Goal: Task Accomplishment & Management: Use online tool/utility

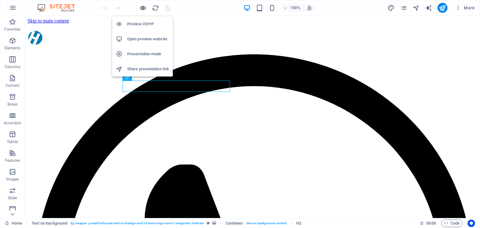
click at [142, 7] on icon "button" at bounding box center [142, 7] width 7 height 7
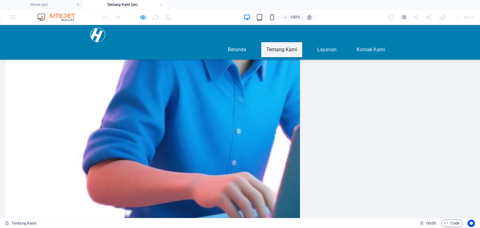
scroll to position [522, 0]
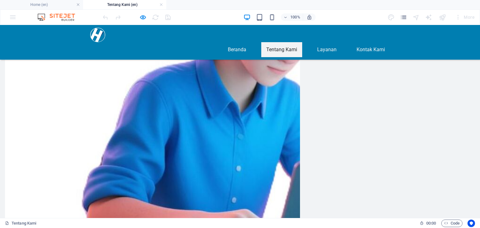
click at [322, 42] on nav "Beranda Tentang Kami Layanan Kontak Kami" at bounding box center [240, 49] width 300 height 15
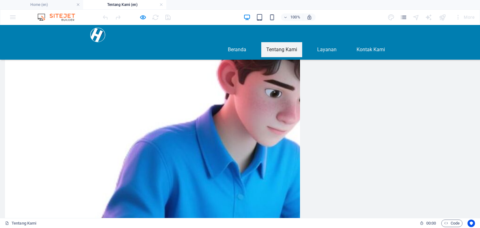
scroll to position [397, 0]
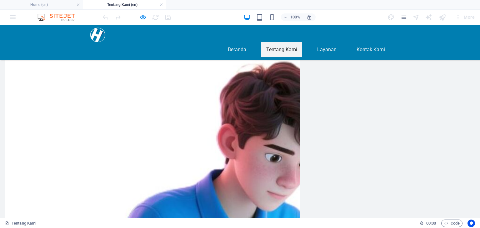
click at [327, 42] on nav "Beranda Tentang Kami Layanan Kontak Kami" at bounding box center [240, 49] width 300 height 15
click at [328, 42] on nav "Beranda Tentang Kami Layanan Kontak Kami" at bounding box center [240, 49] width 300 height 15
click at [318, 42] on nav "Beranda Tentang Kami Layanan Kontak Kami" at bounding box center [240, 49] width 300 height 15
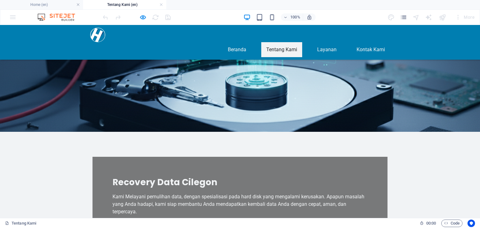
scroll to position [0, 0]
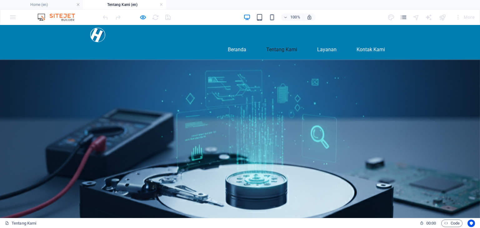
click at [325, 42] on nav "Beranda Tentang Kami Layanan Kontak Kami" at bounding box center [240, 49] width 300 height 15
click at [371, 42] on nav "Beranda Tentang Kami Layanan Kontak Kami" at bounding box center [240, 49] width 300 height 15
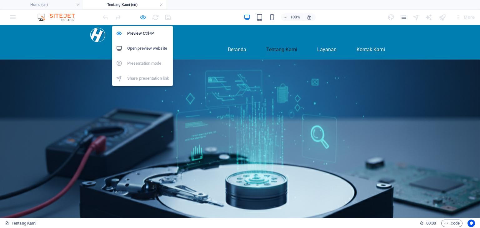
click at [143, 16] on icon "button" at bounding box center [142, 17] width 7 height 7
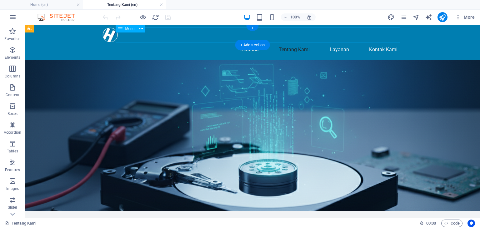
click at [339, 42] on nav "Beranda Tentang Kami Layanan Kontak Kami" at bounding box center [253, 49] width 300 height 15
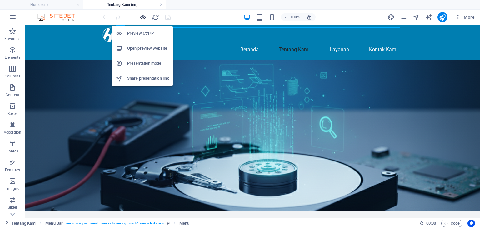
click at [142, 17] on icon "button" at bounding box center [142, 17] width 7 height 7
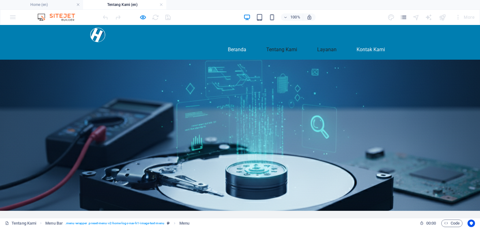
click at [321, 42] on link "Layanan" at bounding box center [326, 49] width 29 height 15
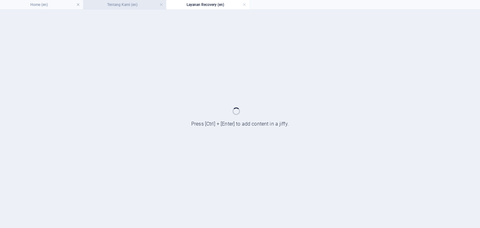
click at [121, 6] on h4 "Tentang Kami (en)" at bounding box center [124, 4] width 83 height 7
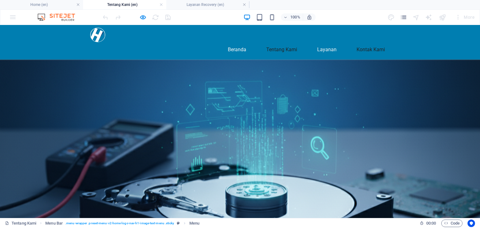
click at [368, 42] on link "Kontak Kami" at bounding box center [371, 49] width 38 height 15
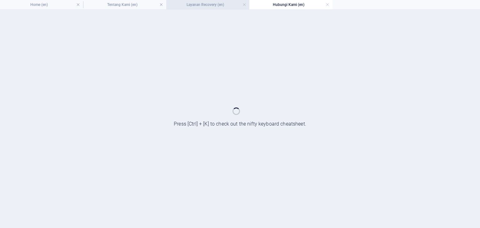
click at [201, 4] on h4 "Layanan Recovery (en)" at bounding box center [207, 4] width 83 height 7
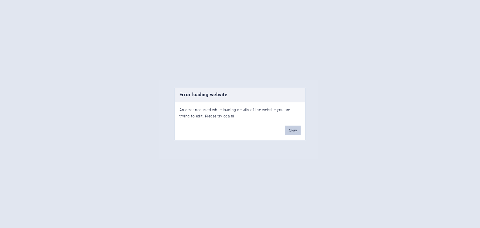
click at [291, 130] on button "Okay" at bounding box center [293, 130] width 16 height 9
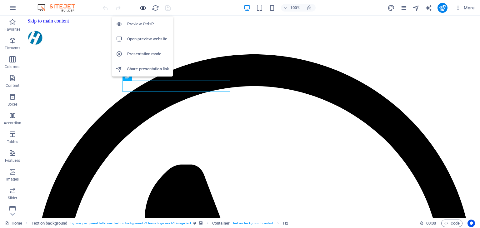
click at [142, 8] on icon "button" at bounding box center [142, 7] width 7 height 7
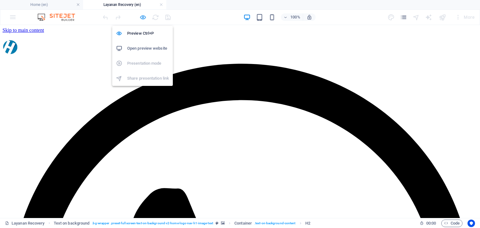
click at [144, 16] on icon "button" at bounding box center [142, 17] width 7 height 7
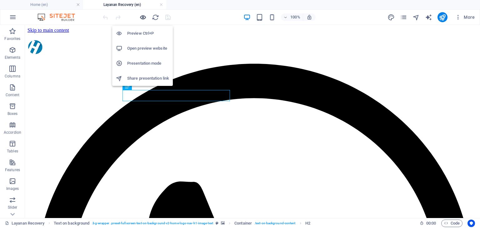
click at [139, 17] on icon "button" at bounding box center [142, 17] width 7 height 7
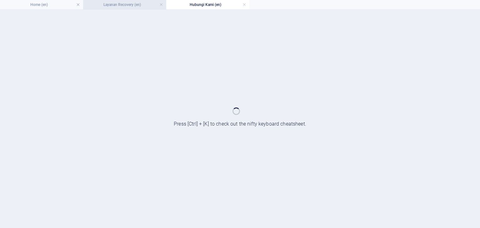
click at [129, 5] on h4 "Layanan Recovery (en)" at bounding box center [124, 4] width 83 height 7
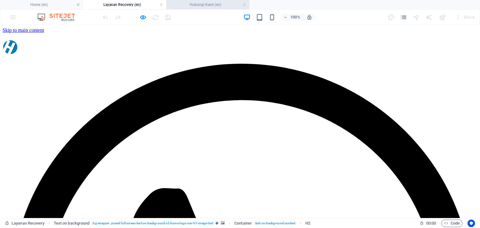
click at [188, 3] on h4 "Hubungi Kami (en)" at bounding box center [207, 4] width 83 height 7
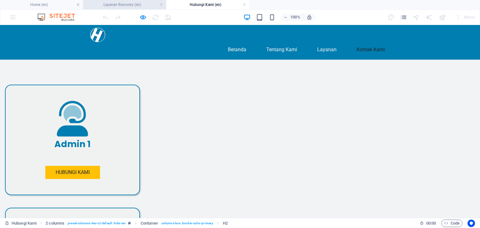
click at [134, 2] on h4 "Layanan Recovery (en)" at bounding box center [124, 4] width 83 height 7
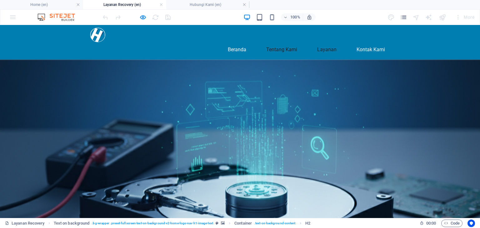
click at [274, 42] on link "Tentang Kami" at bounding box center [281, 49] width 41 height 15
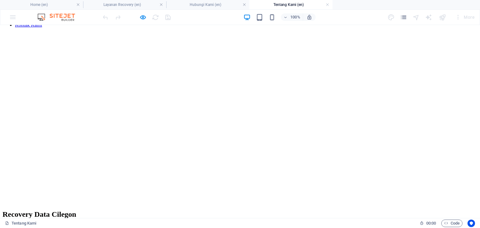
scroll to position [506, 0]
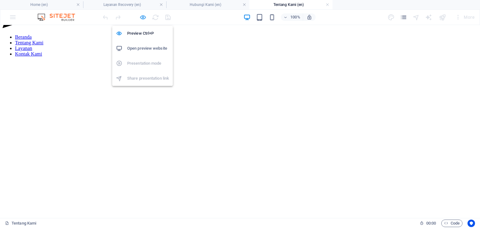
click at [143, 19] on icon "button" at bounding box center [142, 17] width 7 height 7
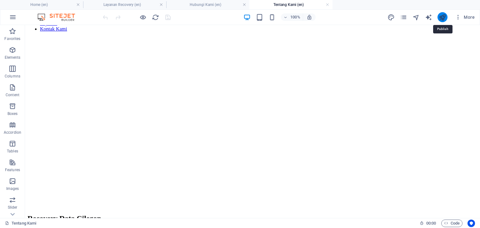
click at [442, 15] on icon "publish" at bounding box center [442, 17] width 7 height 7
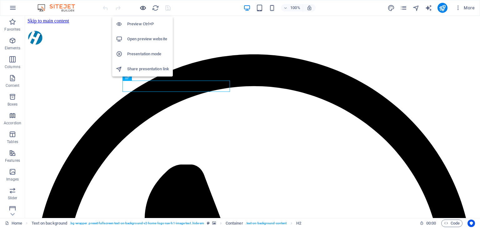
click at [143, 7] on icon "button" at bounding box center [142, 7] width 7 height 7
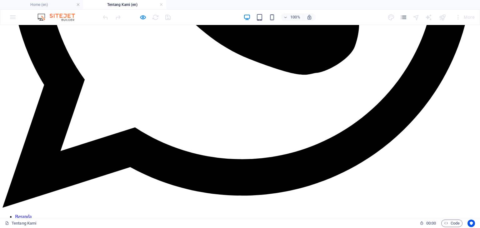
scroll to position [250, 0]
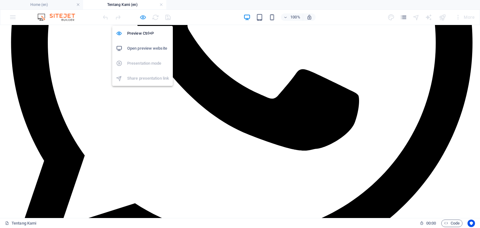
click at [142, 17] on icon "button" at bounding box center [142, 17] width 7 height 7
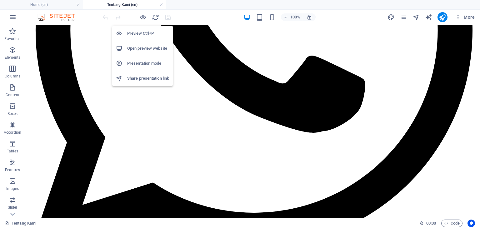
click at [142, 17] on icon "button" at bounding box center [142, 17] width 7 height 7
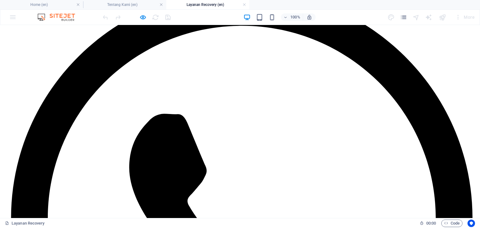
scroll to position [31, 0]
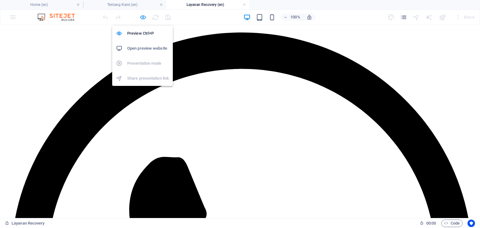
click at [145, 17] on icon "button" at bounding box center [142, 17] width 7 height 7
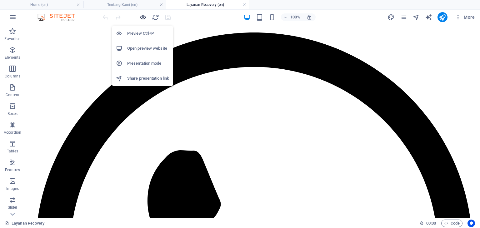
drag, startPoint x: 143, startPoint y: 15, endPoint x: 321, endPoint y: 21, distance: 178.2
click at [143, 15] on icon "button" at bounding box center [142, 17] width 7 height 7
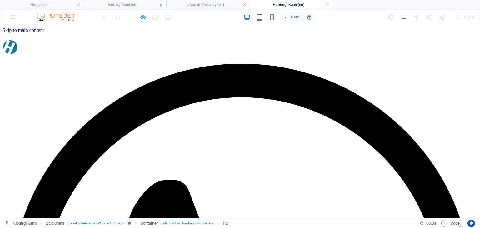
scroll to position [0, 0]
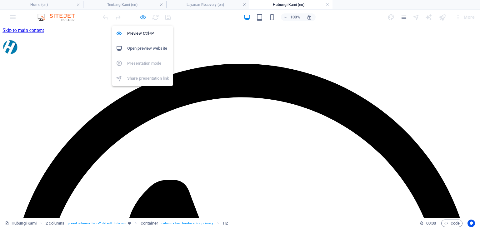
click at [144, 17] on icon "button" at bounding box center [142, 17] width 7 height 7
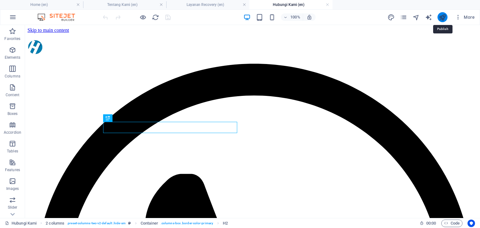
click at [440, 18] on icon "publish" at bounding box center [442, 17] width 7 height 7
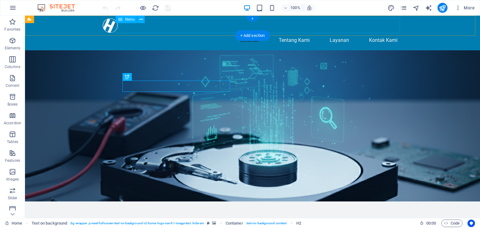
click at [243, 33] on nav "Beranda Tentang Kami Layanan Kontak Kami" at bounding box center [253, 40] width 300 height 15
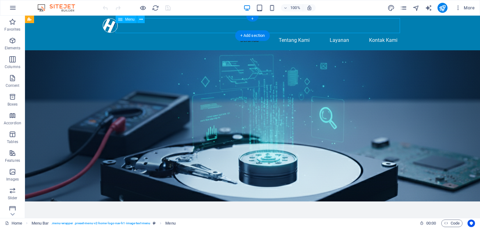
click at [243, 33] on nav "Beranda Tentang Kami Layanan Kontak Kami" at bounding box center [253, 40] width 300 height 15
select select
select select "2"
select select
select select "1"
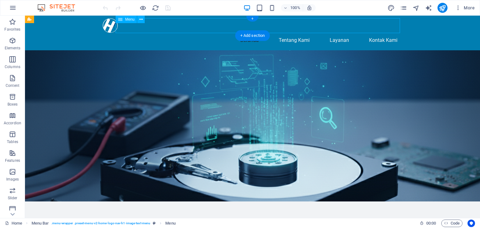
select select
select select "3"
select select
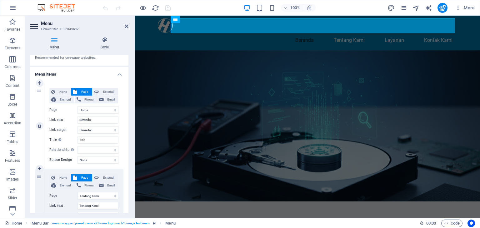
scroll to position [63, 0]
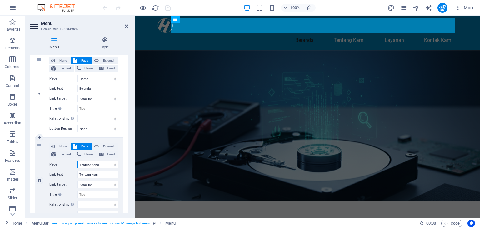
click at [111, 163] on select "Home Layanan Recovery Tentang Kami Hubungi Kami Home" at bounding box center [98, 165] width 41 height 8
click at [78, 161] on select "Home Layanan Recovery Tentang Kami Hubungi Kami Home" at bounding box center [98, 165] width 41 height 8
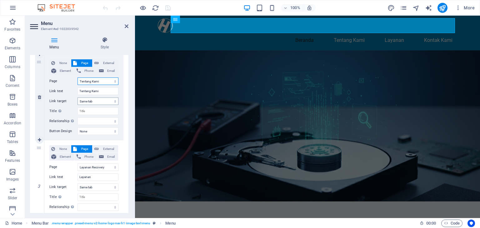
scroll to position [156, 0]
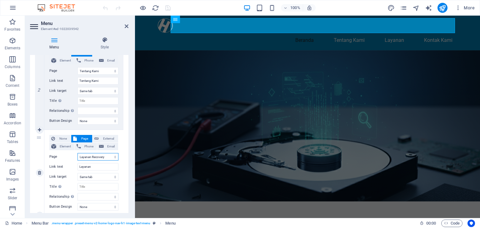
click at [107, 157] on select "Home Layanan Recovery Tentang Kami Hubungi Kami Home" at bounding box center [98, 157] width 41 height 8
click at [78, 153] on select "Home Layanan Recovery Tentang Kami Hubungi Kami Home" at bounding box center [98, 157] width 41 height 8
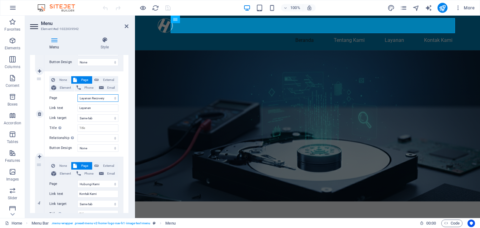
scroll to position [219, 0]
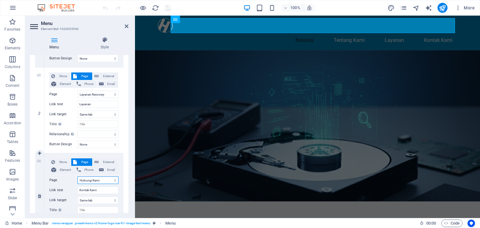
click at [101, 182] on select "Home Layanan Recovery Tentang Kami Hubungi Kami Home" at bounding box center [98, 181] width 41 height 8
click at [78, 177] on select "Home Layanan Recovery Tentang Kami Hubungi Kami Home" at bounding box center [98, 181] width 41 height 8
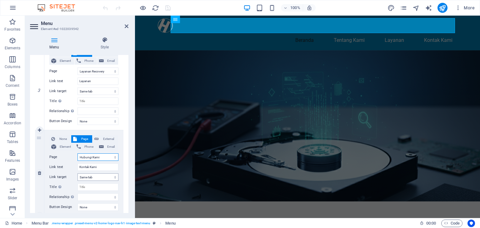
scroll to position [262, 0]
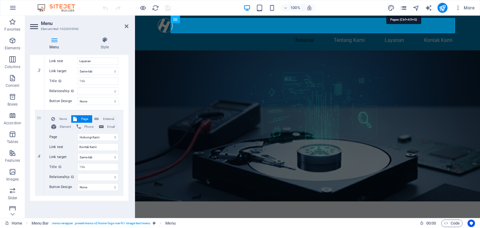
click at [403, 8] on icon "pages" at bounding box center [403, 7] width 7 height 7
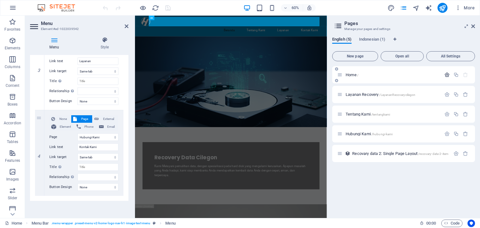
click at [444, 75] on icon "button" at bounding box center [446, 74] width 5 height 5
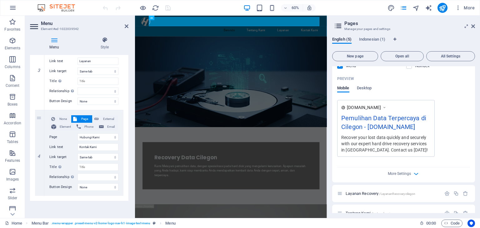
scroll to position [156, 0]
drag, startPoint x: 386, startPoint y: 192, endPoint x: 408, endPoint y: 165, distance: 34.3
click at [386, 192] on span "/LayananRecovarycilegon" at bounding box center [397, 192] width 36 height 3
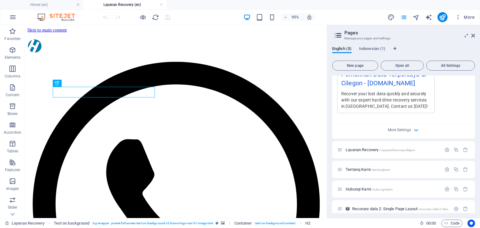
scroll to position [215, 0]
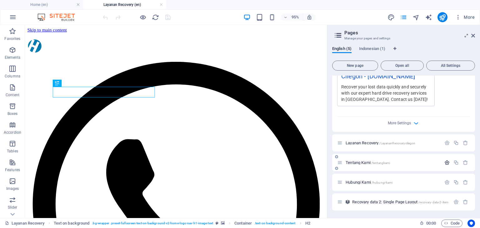
click at [446, 163] on icon "button" at bounding box center [446, 162] width 5 height 5
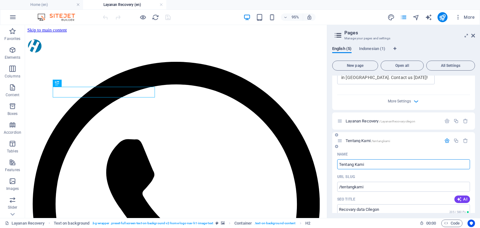
scroll to position [246, 0]
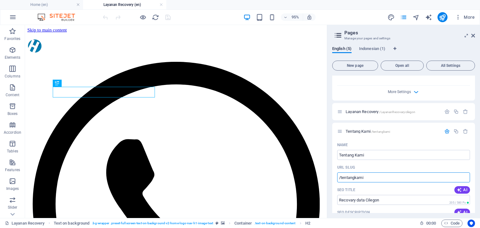
drag, startPoint x: 365, startPoint y: 177, endPoint x: 330, endPoint y: 175, distance: 35.0
click at [330, 175] on div "English (5) [DEMOGRAPHIC_DATA] (1) New page Open all All Settings Home / Name H…" at bounding box center [403, 129] width 153 height 177
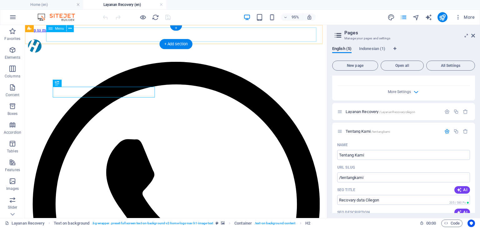
select select
select select "2"
select select
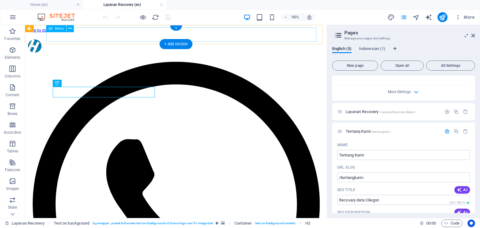
select select "1"
select select
select select "3"
select select
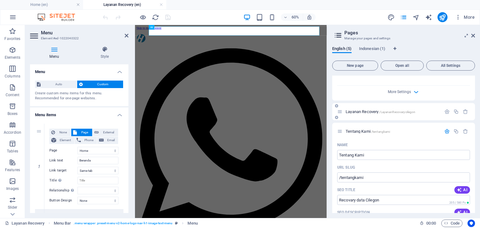
click at [376, 109] on span "Layanan Recovery /LayananRecovarycilegon" at bounding box center [381, 111] width 70 height 5
click at [377, 109] on span "Layanan Recovery /LayananRecovarycilegon" at bounding box center [381, 111] width 70 height 5
click at [376, 130] on span "/tentangkami" at bounding box center [380, 131] width 19 height 3
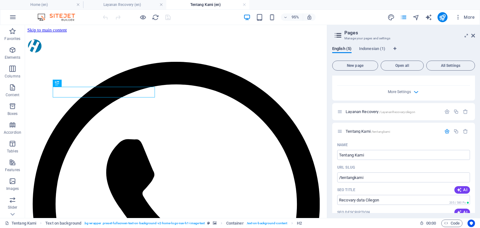
scroll to position [0, 0]
click at [443, 18] on icon "publish" at bounding box center [442, 17] width 7 height 7
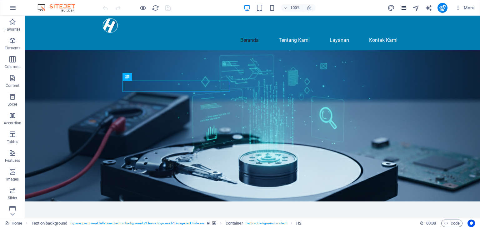
click at [404, 8] on icon "pages" at bounding box center [403, 7] width 7 height 7
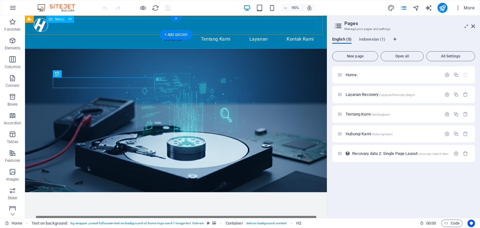
click at [221, 33] on nav "Beranda Tentang Kami Layanan Kontak Kami" at bounding box center [184, 40] width 300 height 15
select select
select select "2"
select select
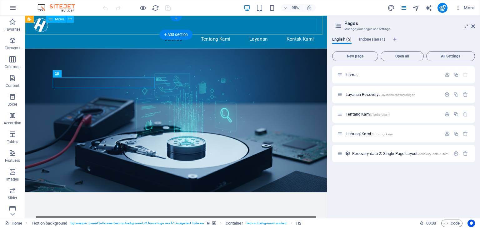
select select "1"
select select
select select "3"
select select
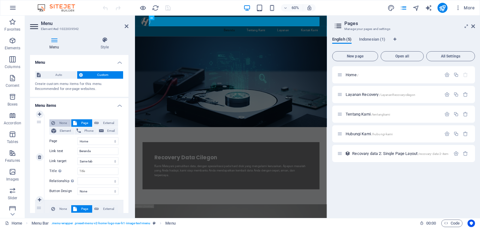
click at [63, 124] on span "None" at bounding box center [63, 123] width 12 height 8
select select
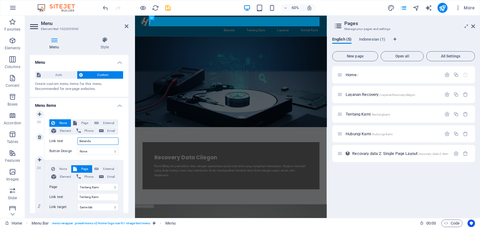
click at [95, 141] on input "Beranda" at bounding box center [98, 142] width 41 height 8
click at [86, 123] on span "Page" at bounding box center [85, 123] width 12 height 8
select select
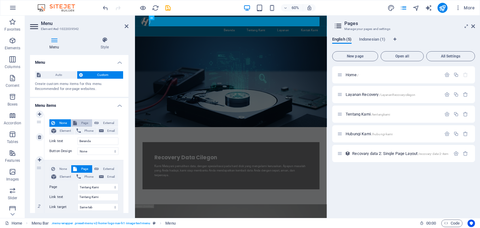
select select
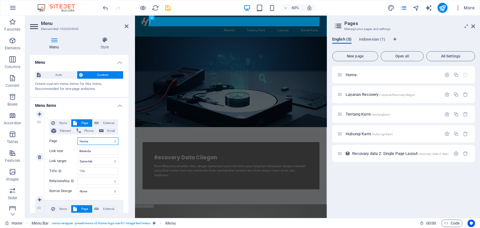
click at [99, 142] on select "Home Layanan Recovery Tentang Kami Hubungi Kami Home" at bounding box center [98, 142] width 41 height 8
click at [78, 138] on select "Home Layanan Recovery Tentang Kami Hubungi Kami Home" at bounding box center [98, 142] width 41 height 8
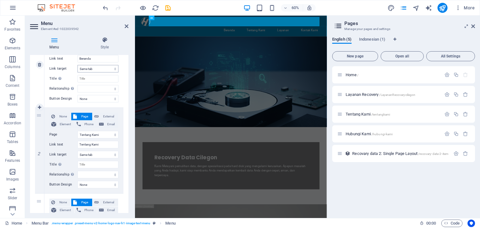
scroll to position [94, 0]
click at [63, 117] on span "None" at bounding box center [63, 116] width 12 height 8
select select
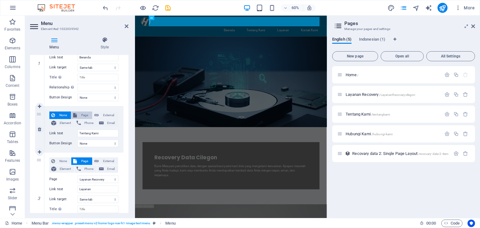
click at [79, 116] on span "Page" at bounding box center [85, 116] width 12 height 8
select select
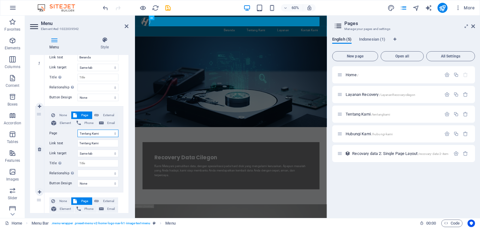
click at [113, 133] on select "Home Layanan Recovery Tentang Kami Hubungi Kami Home" at bounding box center [98, 134] width 41 height 8
click at [78, 130] on select "Home Layanan Recovery Tentang Kami Hubungi Kami Home" at bounding box center [98, 134] width 41 height 8
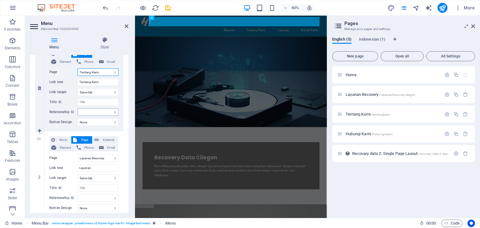
scroll to position [156, 0]
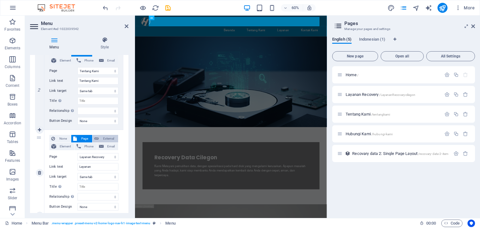
click at [98, 139] on button "External" at bounding box center [106, 139] width 26 height 8
select select
select select "blank"
select select
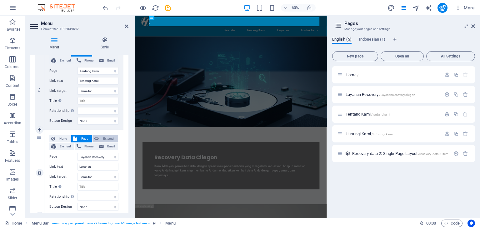
select select
click at [85, 139] on span "Page" at bounding box center [85, 139] width 12 height 8
select select
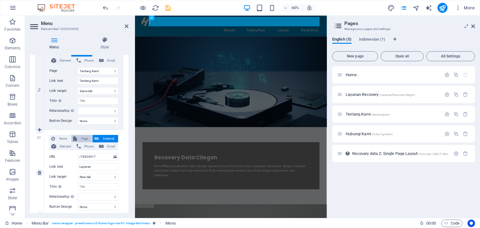
select select
click at [114, 157] on select "Home Layanan Recovery Tentang Kami Hubungi Kami Home" at bounding box center [98, 157] width 41 height 8
select select "3"
click at [78, 153] on select "Home Layanan Recovery Tentang Kami Hubungi Kami Home" at bounding box center [98, 157] width 41 height 8
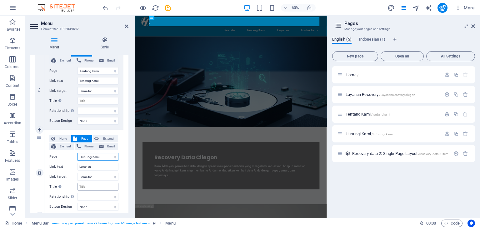
select select
click at [112, 159] on select "Home Layanan Recovery Tentang Kami Hubungi Kami Home" at bounding box center [98, 157] width 41 height 8
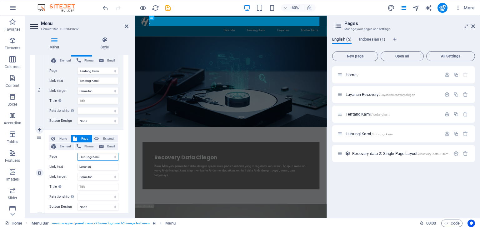
select select "1"
click at [78, 153] on select "Home Layanan Recovery Tentang Kami Hubungi Kami Home" at bounding box center [98, 157] width 41 height 8
select select
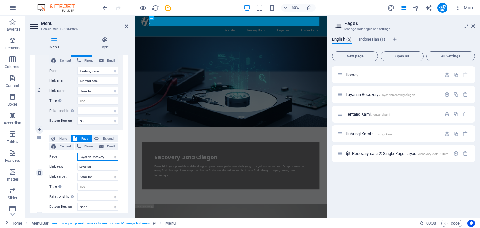
select select
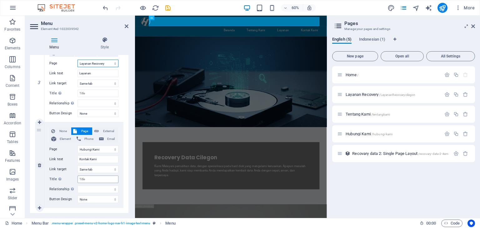
scroll to position [250, 0]
click at [111, 150] on select "Home Layanan Recovery Tentang Kami Hubungi Kami Home" at bounding box center [98, 149] width 41 height 8
click at [66, 130] on span "None" at bounding box center [63, 131] width 12 height 8
select select
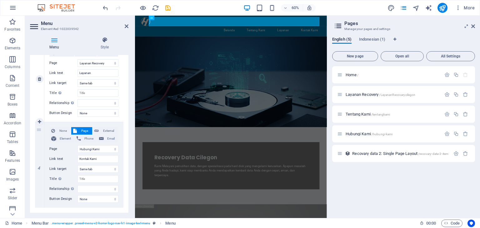
select select
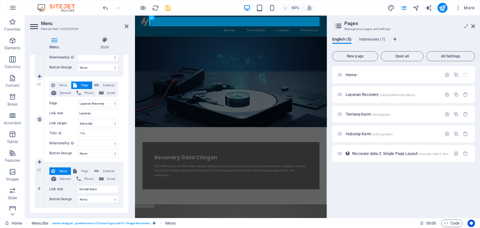
scroll to position [209, 0]
click at [168, 6] on icon "save" at bounding box center [167, 7] width 7 height 7
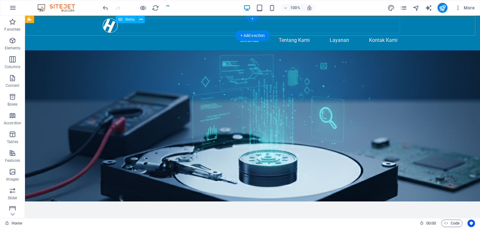
click at [252, 33] on nav "Beranda Tentang Kami Layanan Kontak Kami" at bounding box center [253, 40] width 300 height 15
select select
select select "2"
select select
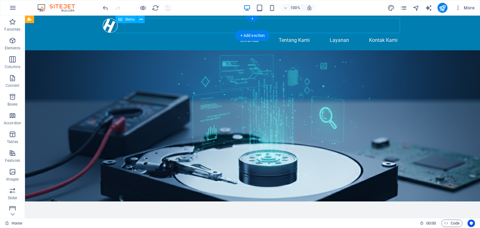
select select "1"
select select
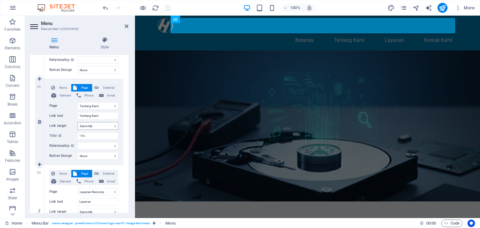
scroll to position [156, 0]
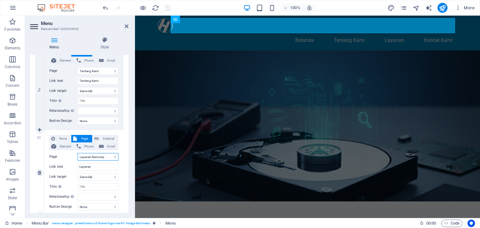
click at [109, 159] on select "Home Layanan Recovery Tentang Kami Hubungi Kami Home" at bounding box center [98, 157] width 41 height 8
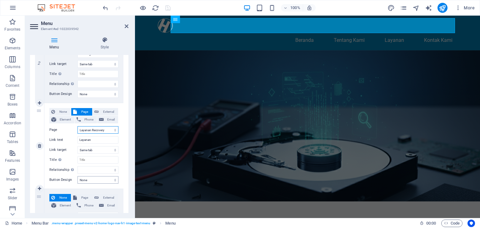
scroll to position [209, 0]
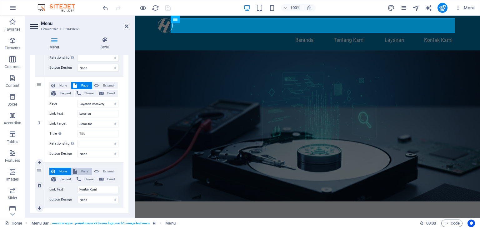
click at [86, 172] on span "Page" at bounding box center [85, 172] width 12 height 8
select select
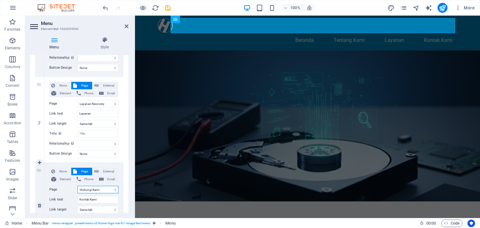
scroll to position [262, 0]
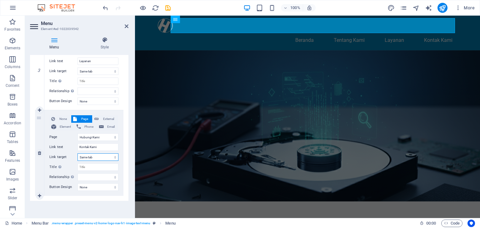
click at [105, 154] on select "New tab Same tab Overlay" at bounding box center [98, 157] width 41 height 8
click at [167, 6] on icon "save" at bounding box center [167, 7] width 7 height 7
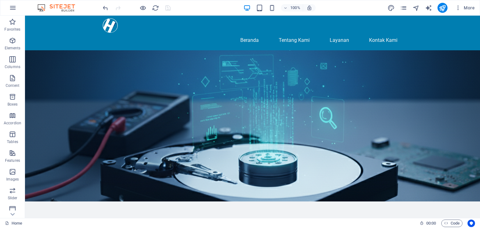
click at [148, 6] on div at bounding box center [137, 8] width 70 height 10
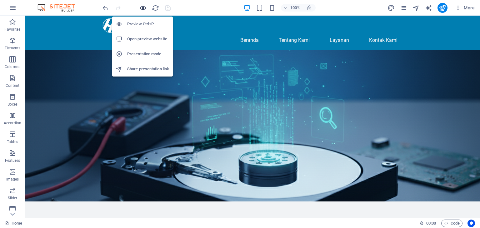
click at [143, 8] on icon "button" at bounding box center [142, 7] width 7 height 7
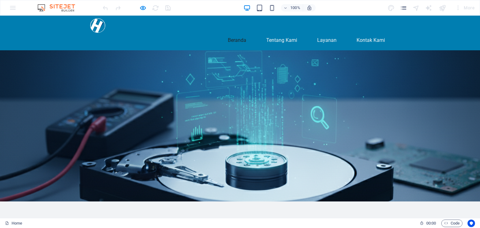
click at [239, 33] on link "Beranda" at bounding box center [237, 40] width 28 height 15
click at [234, 33] on link "Beranda" at bounding box center [237, 40] width 28 height 15
click at [282, 33] on link "Tentang Kami" at bounding box center [281, 40] width 41 height 15
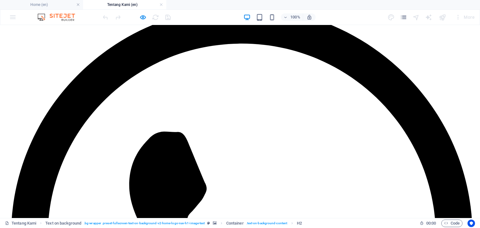
scroll to position [94, 0]
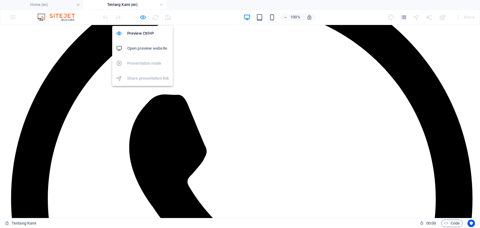
click at [143, 18] on icon "button" at bounding box center [142, 17] width 7 height 7
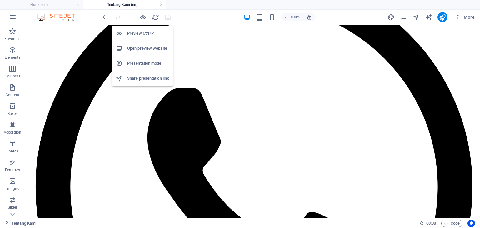
click at [148, 47] on h6 "Open preview website" at bounding box center [148, 49] width 42 height 8
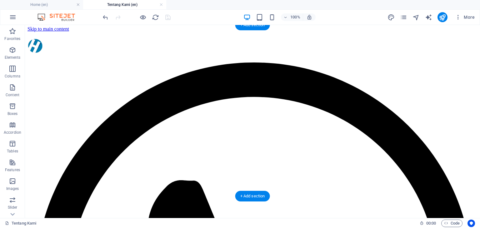
scroll to position [0, 0]
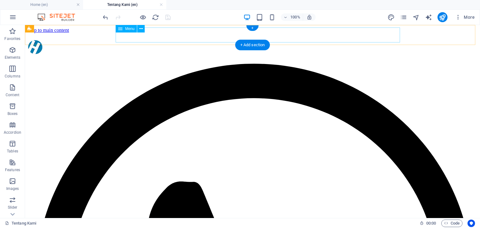
select select
select select "2"
select select
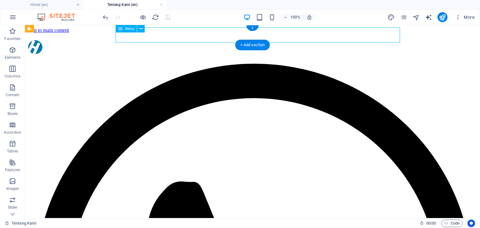
select select "1"
select select
select select "3"
select select
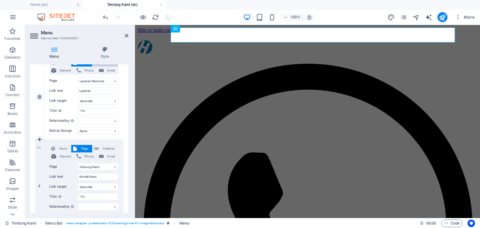
scroll to position [250, 0]
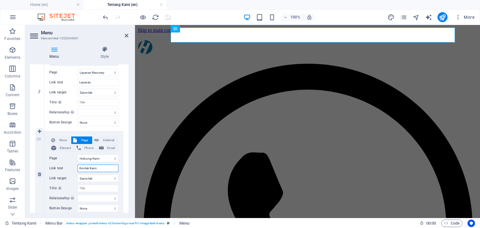
click at [99, 167] on input "Kontak Kami" at bounding box center [98, 169] width 41 height 8
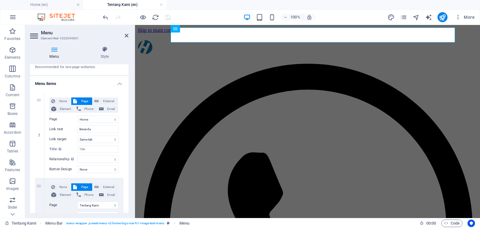
scroll to position [0, 0]
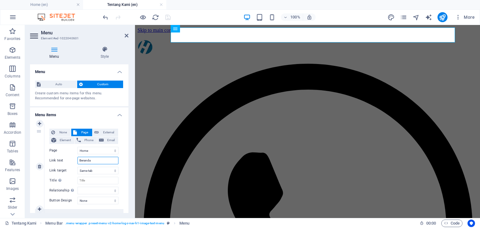
drag, startPoint x: 96, startPoint y: 160, endPoint x: 64, endPoint y: 159, distance: 31.9
click at [64, 159] on div "Link text Beranda" at bounding box center [83, 161] width 69 height 8
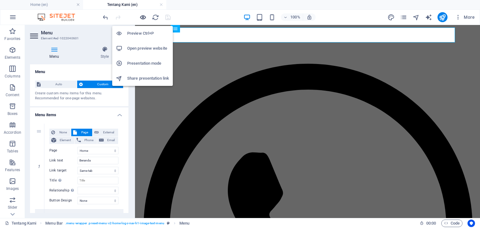
click at [143, 15] on icon "button" at bounding box center [142, 17] width 7 height 7
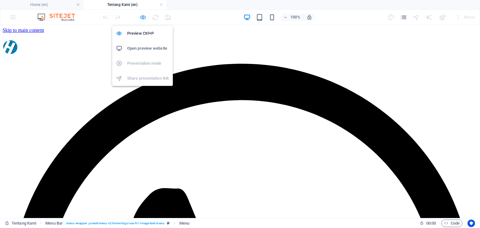
click at [143, 15] on icon "button" at bounding box center [142, 17] width 7 height 7
select select
select select "2"
select select
select select "1"
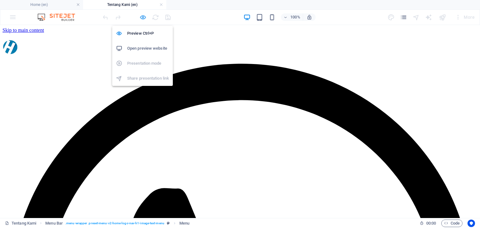
select select
select select "3"
select select
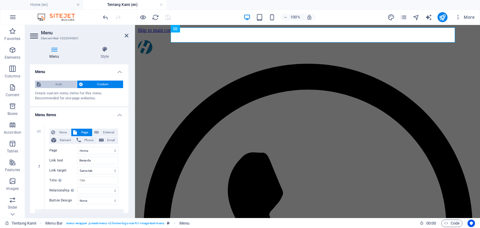
click at [61, 84] on span "Auto" at bounding box center [59, 85] width 33 height 8
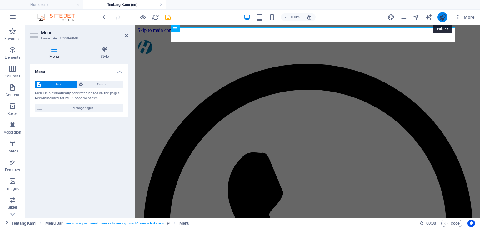
click at [443, 15] on icon "publish" at bounding box center [442, 17] width 7 height 7
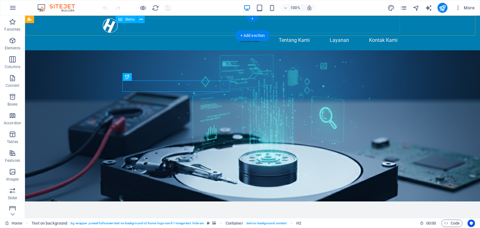
click at [261, 33] on nav "Beranda Tentang Kami Layanan Kontak Kami" at bounding box center [253, 40] width 300 height 15
select select
select select "2"
select select
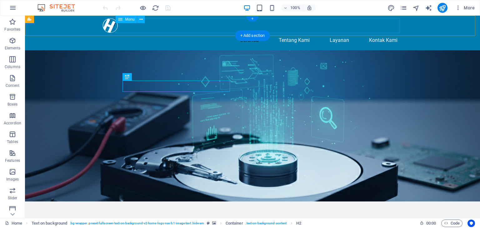
select select "1"
select select
select select "3"
select select
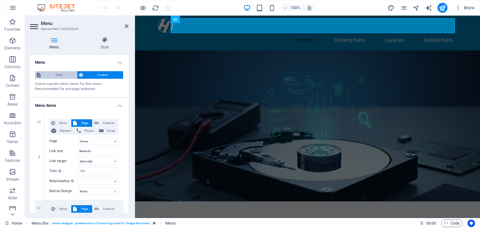
click at [60, 75] on span "Auto" at bounding box center [59, 75] width 33 height 8
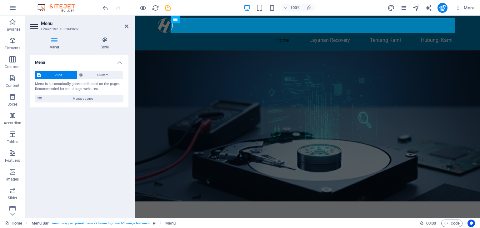
click at [166, 8] on icon "save" at bounding box center [167, 7] width 7 height 7
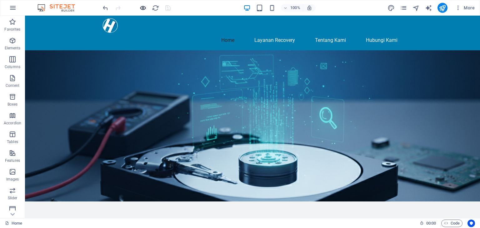
click at [145, 8] on icon "button" at bounding box center [142, 7] width 7 height 7
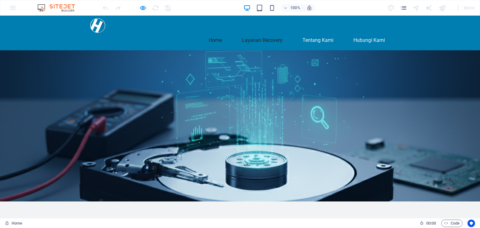
click at [265, 33] on link "Layanan Recovery" at bounding box center [262, 40] width 51 height 15
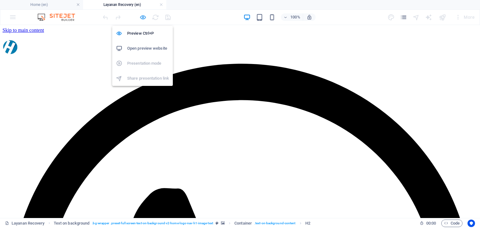
click at [143, 16] on icon "button" at bounding box center [142, 17] width 7 height 7
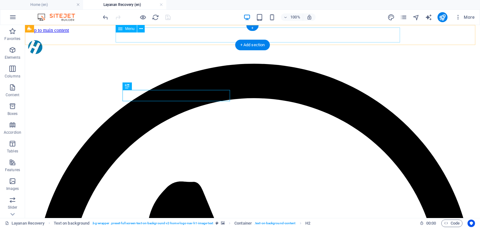
select select
select select "2"
select select
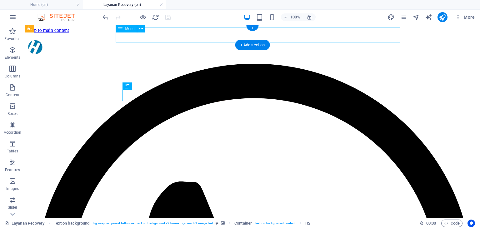
select select "1"
select select
select select "3"
select select
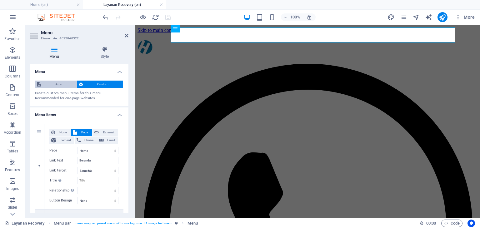
click at [59, 85] on span "Auto" at bounding box center [59, 85] width 33 height 8
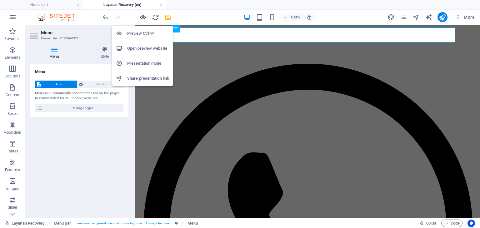
click at [144, 17] on icon "button" at bounding box center [142, 17] width 7 height 7
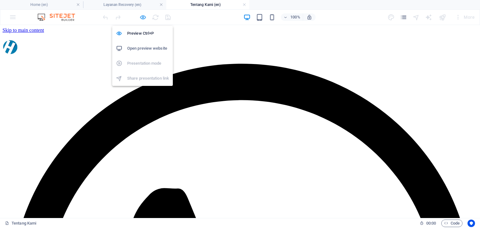
click at [142, 17] on icon "button" at bounding box center [142, 17] width 7 height 7
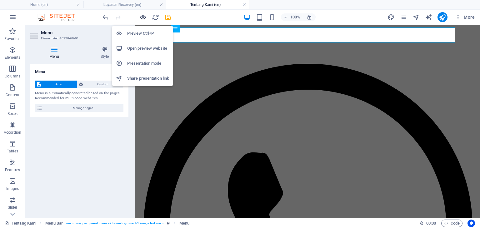
click at [143, 17] on icon "button" at bounding box center [142, 17] width 7 height 7
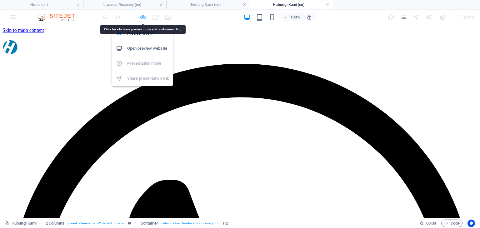
click at [141, 18] on icon "button" at bounding box center [142, 17] width 7 height 7
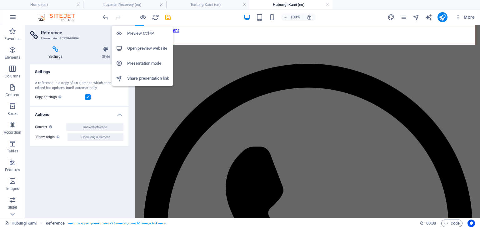
drag, startPoint x: 144, startPoint y: 17, endPoint x: 164, endPoint y: 23, distance: 21.2
click at [144, 17] on icon "button" at bounding box center [142, 17] width 7 height 7
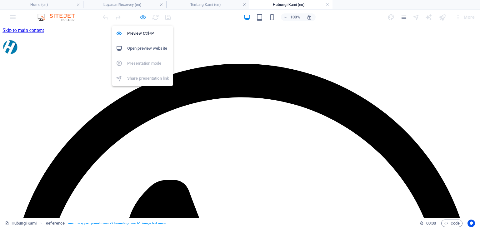
click at [141, 15] on icon "button" at bounding box center [142, 17] width 7 height 7
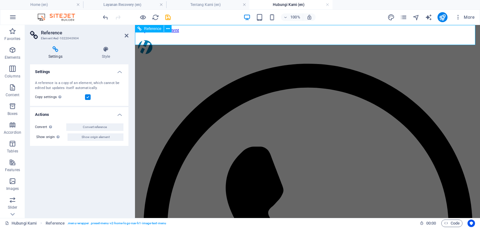
click at [102, 49] on icon at bounding box center [105, 49] width 45 height 6
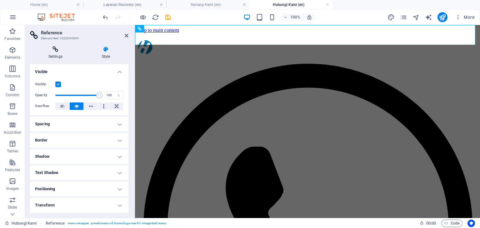
click at [54, 57] on h4 "Settings" at bounding box center [56, 52] width 53 height 13
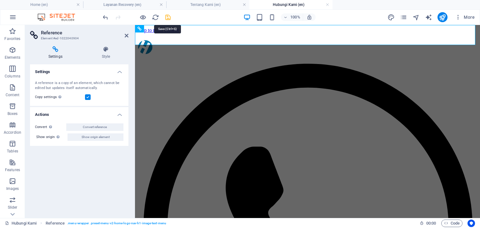
click at [169, 18] on icon "save" at bounding box center [167, 17] width 7 height 7
click at [440, 16] on icon "publish" at bounding box center [442, 17] width 7 height 7
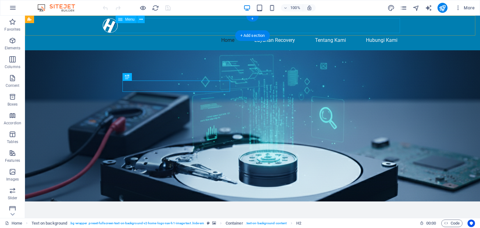
click at [275, 33] on nav "Home Layanan Recovery Tentang Kami Hubungi Kami" at bounding box center [253, 40] width 300 height 15
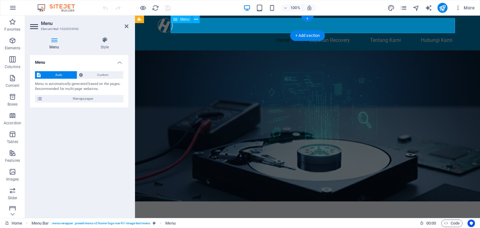
click at [322, 33] on nav "Home Layanan Recovery Tentang Kami Hubungi Kami" at bounding box center [308, 40] width 300 height 15
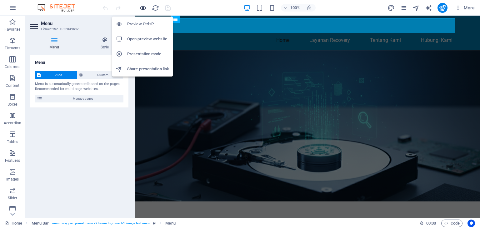
click at [142, 9] on icon "button" at bounding box center [142, 7] width 7 height 7
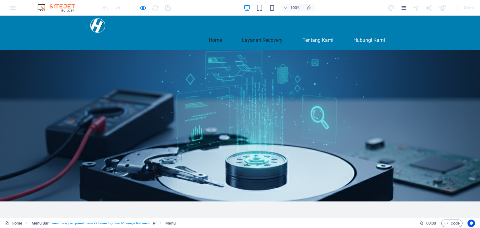
click at [266, 33] on link "Layanan Recovery" at bounding box center [262, 40] width 51 height 15
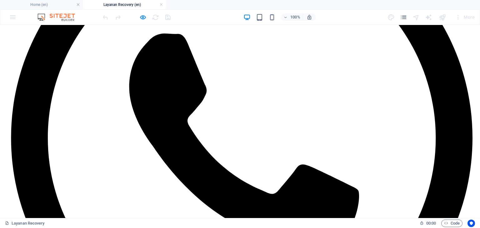
scroll to position [124, 0]
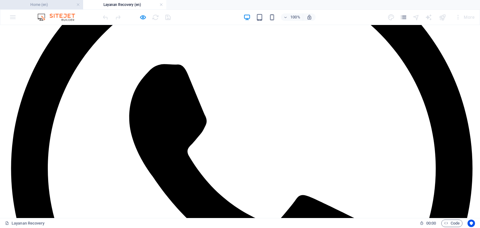
click at [33, 7] on h4 "Home (en)" at bounding box center [41, 4] width 83 height 7
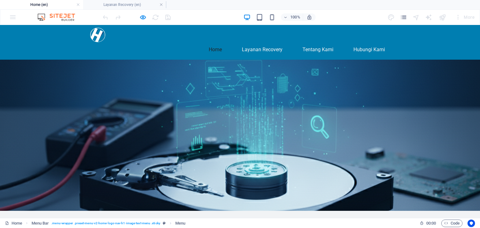
scroll to position [0, 0]
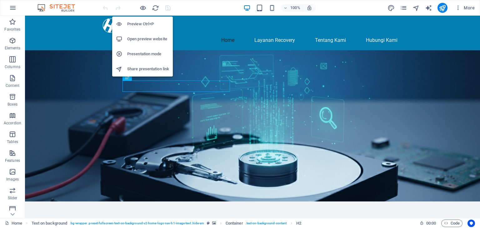
click at [149, 54] on h6 "Presentation mode" at bounding box center [148, 54] width 42 height 8
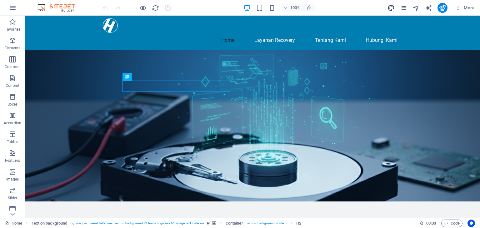
click at [393, 7] on icon "design" at bounding box center [391, 7] width 7 height 7
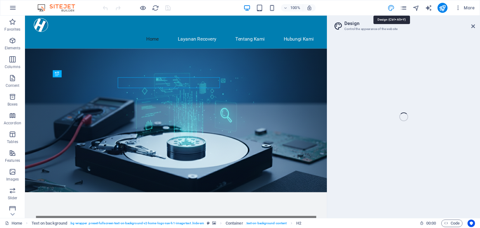
select select "px"
select select "200"
select select "px"
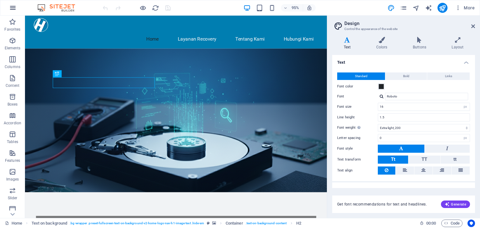
click at [6, 8] on button "button" at bounding box center [12, 7] width 15 height 15
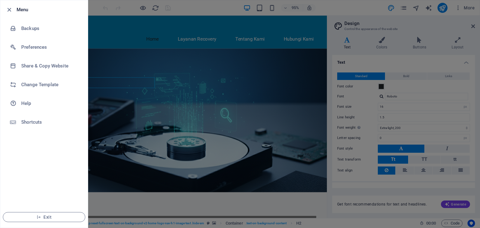
click at [476, 13] on div at bounding box center [240, 114] width 480 height 228
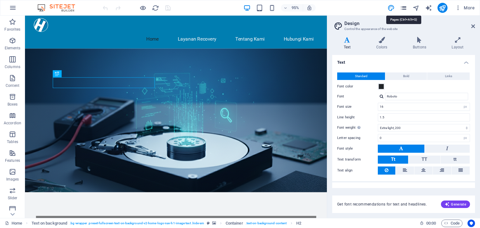
click at [405, 8] on icon "pages" at bounding box center [403, 7] width 7 height 7
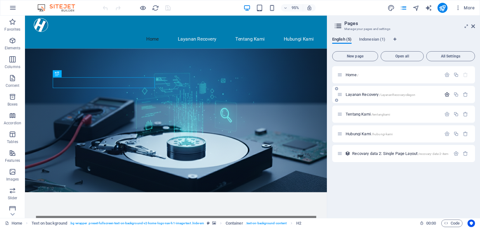
click at [443, 93] on button "button" at bounding box center [447, 94] width 9 height 5
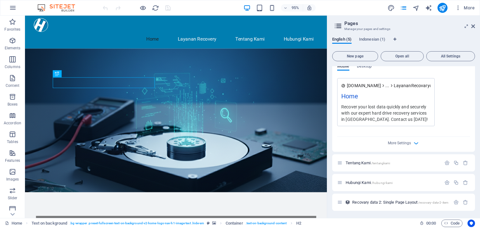
scroll to position [197, 0]
click at [428, 164] on p "Tentang Kami /tentangkami" at bounding box center [393, 163] width 94 height 4
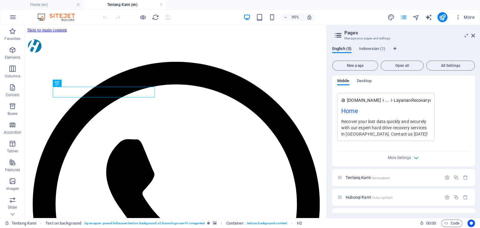
scroll to position [206, 0]
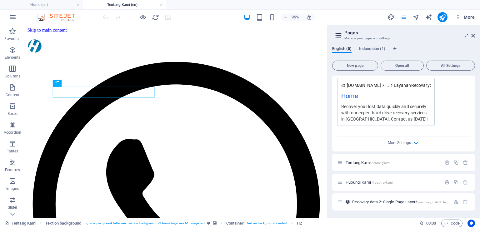
click at [459, 17] on icon "button" at bounding box center [458, 17] width 6 height 6
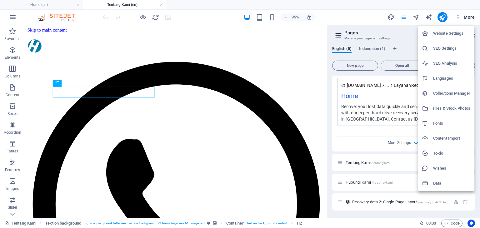
click at [458, 62] on h6 "SEO Analysis" at bounding box center [451, 64] width 37 height 8
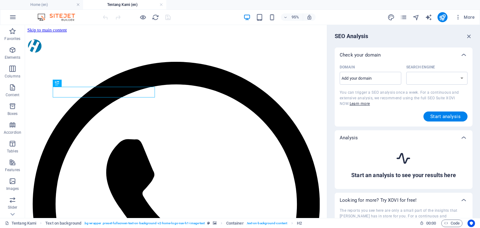
select select "google.com"
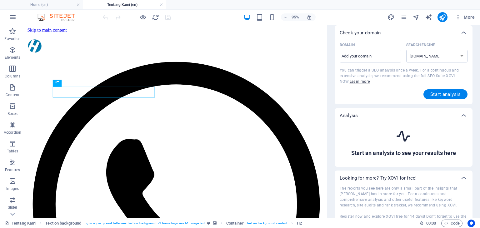
scroll to position [0, 0]
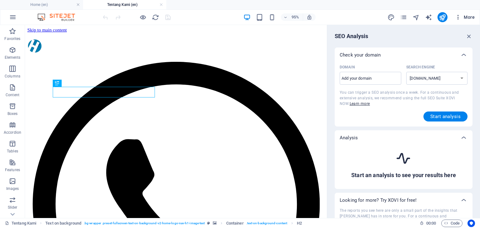
click at [458, 20] on button "More" at bounding box center [465, 17] width 25 height 10
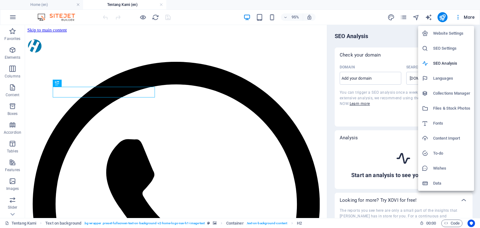
click at [439, 173] on li "Wishes" at bounding box center [446, 168] width 56 height 15
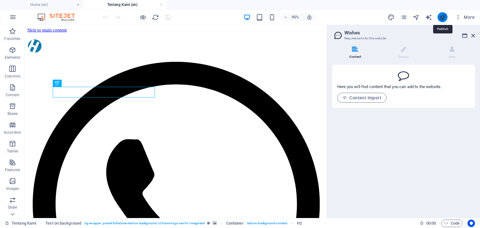
click at [445, 19] on icon "publish" at bounding box center [442, 17] width 7 height 7
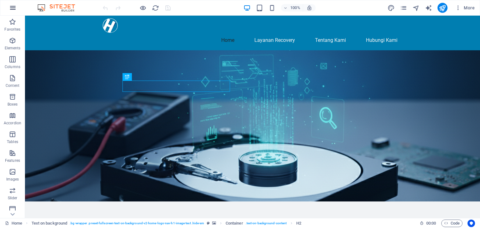
click at [13, 5] on icon "button" at bounding box center [13, 8] width 8 height 8
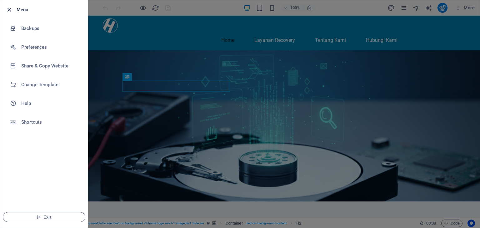
click at [13, 9] on div at bounding box center [10, 10] width 11 height 8
click at [10, 10] on icon "button" at bounding box center [9, 9] width 7 height 7
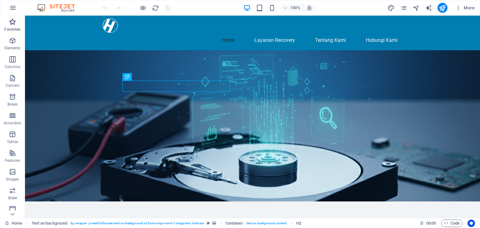
click at [13, 24] on icon "button" at bounding box center [13, 22] width 8 height 8
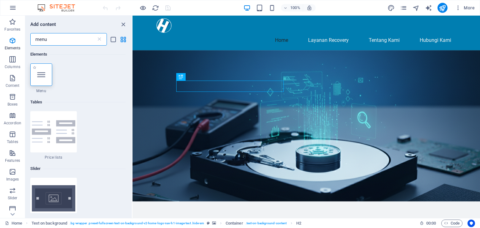
type input "menu"
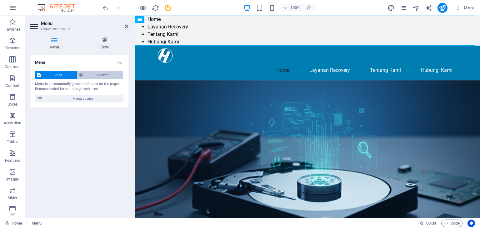
click at [102, 73] on span "Custom" at bounding box center [103, 75] width 37 height 8
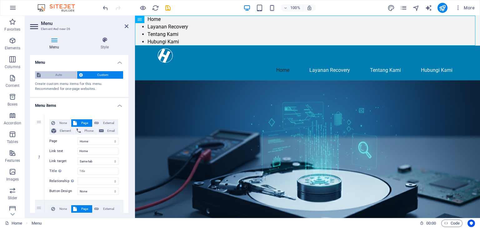
click at [68, 75] on span "Auto" at bounding box center [59, 75] width 33 height 8
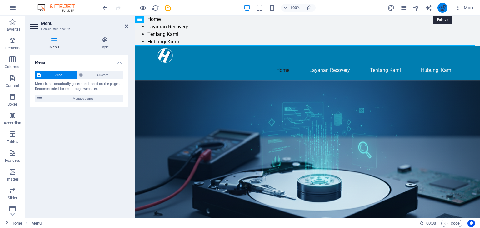
click at [440, 7] on icon "publish" at bounding box center [442, 7] width 7 height 7
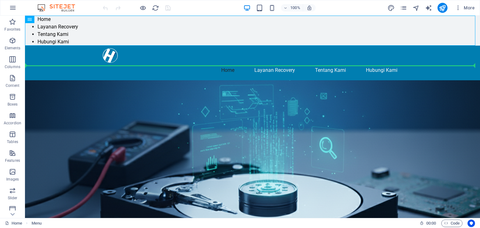
drag, startPoint x: 61, startPoint y: 36, endPoint x: 59, endPoint y: 73, distance: 37.2
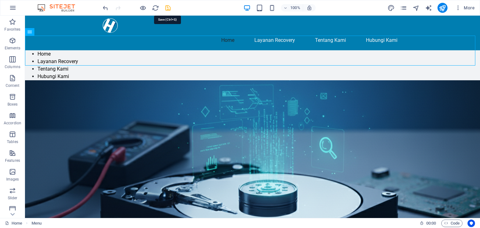
click at [168, 7] on icon "save" at bounding box center [167, 7] width 7 height 7
click at [444, 7] on icon "publish" at bounding box center [442, 7] width 7 height 7
